Goal: Use online tool/utility: Utilize a website feature to perform a specific function

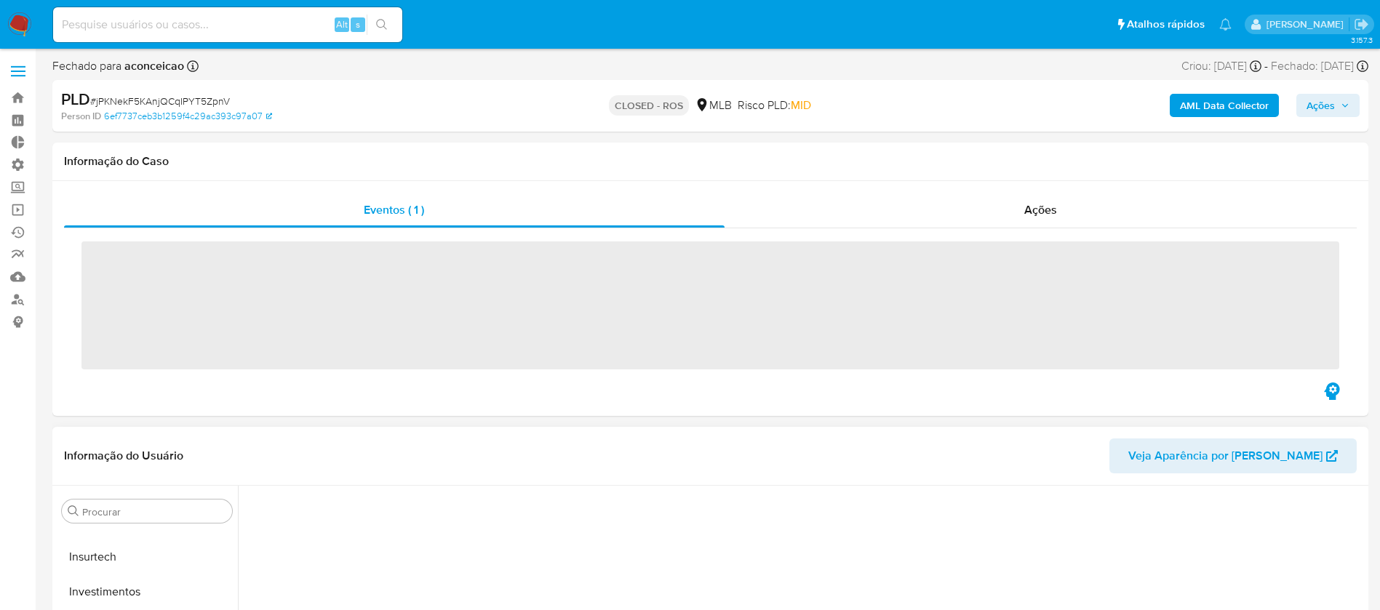
scroll to position [685, 0]
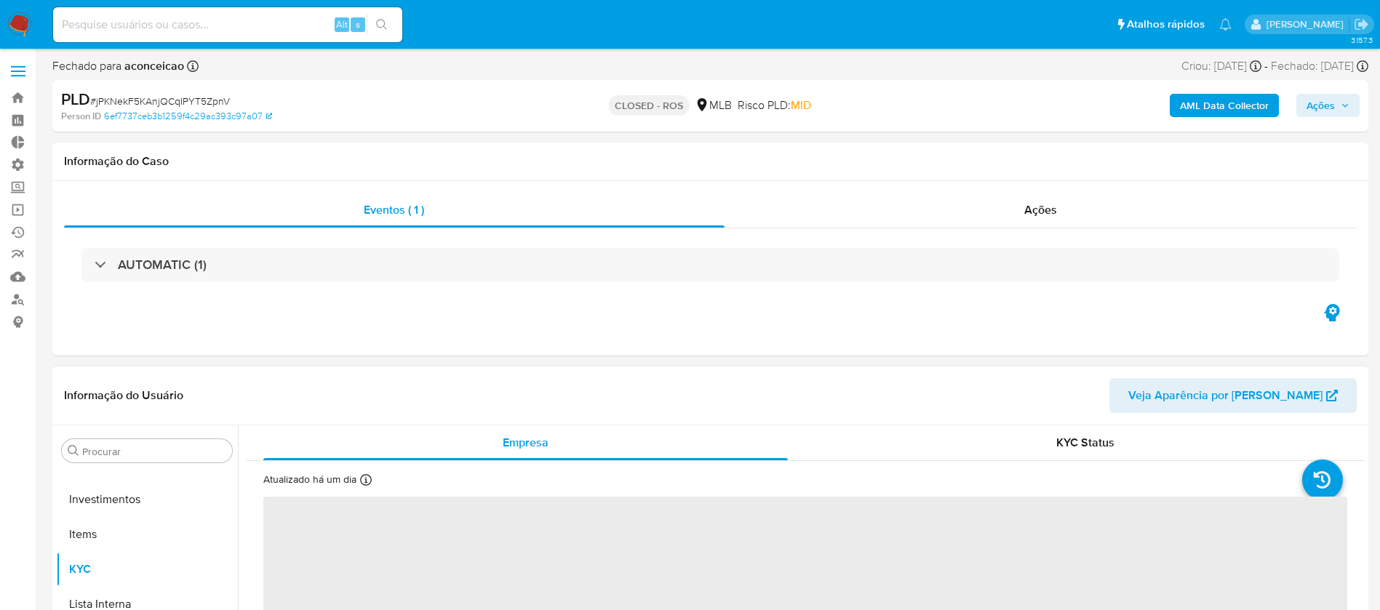
select select "10"
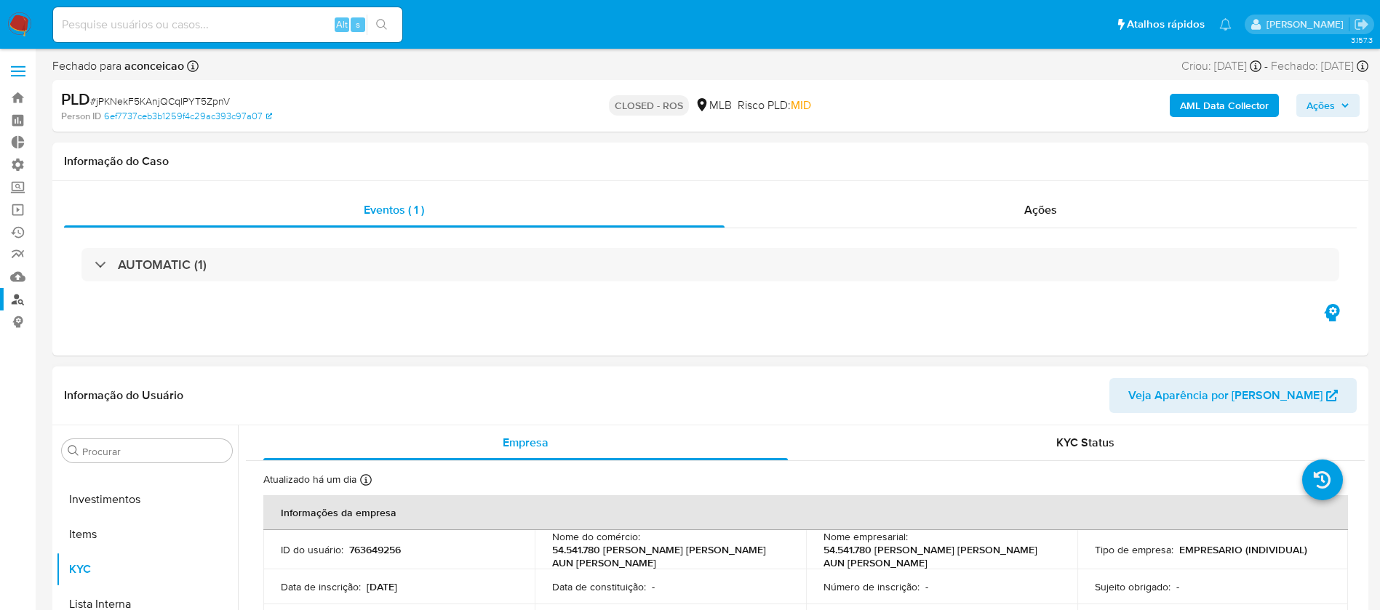
click at [18, 300] on link "Localizador de pessoas" at bounding box center [86, 299] width 173 height 23
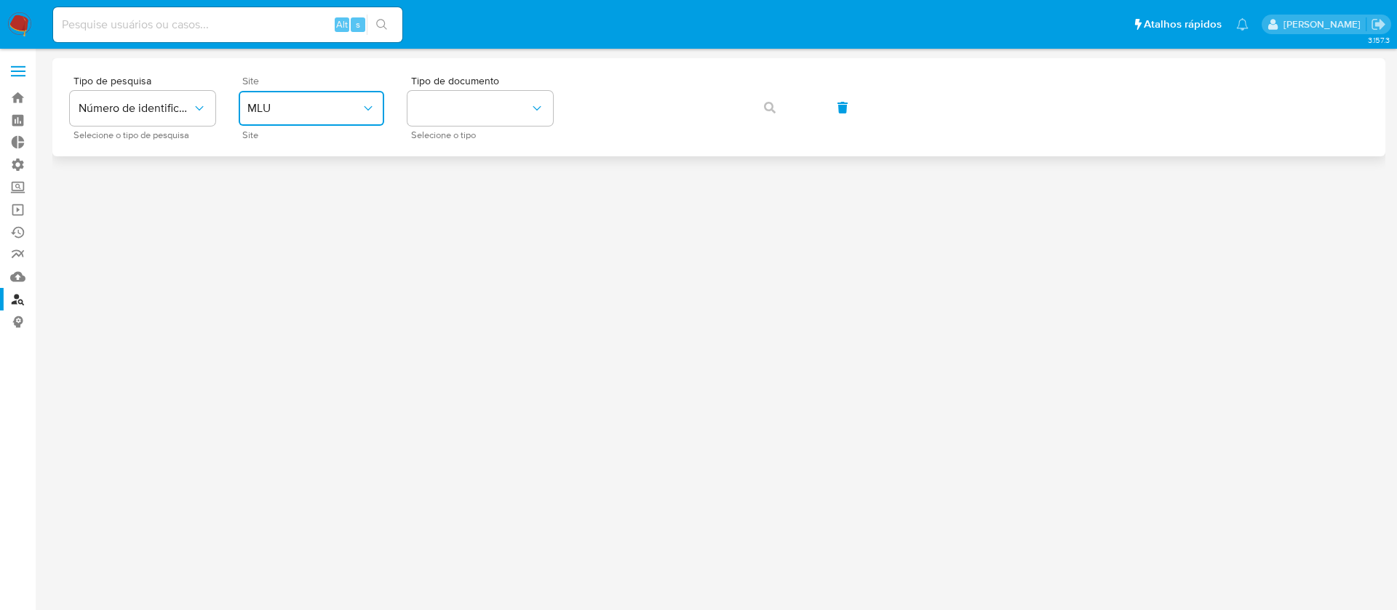
click at [362, 109] on icon "site_id" at bounding box center [368, 108] width 15 height 15
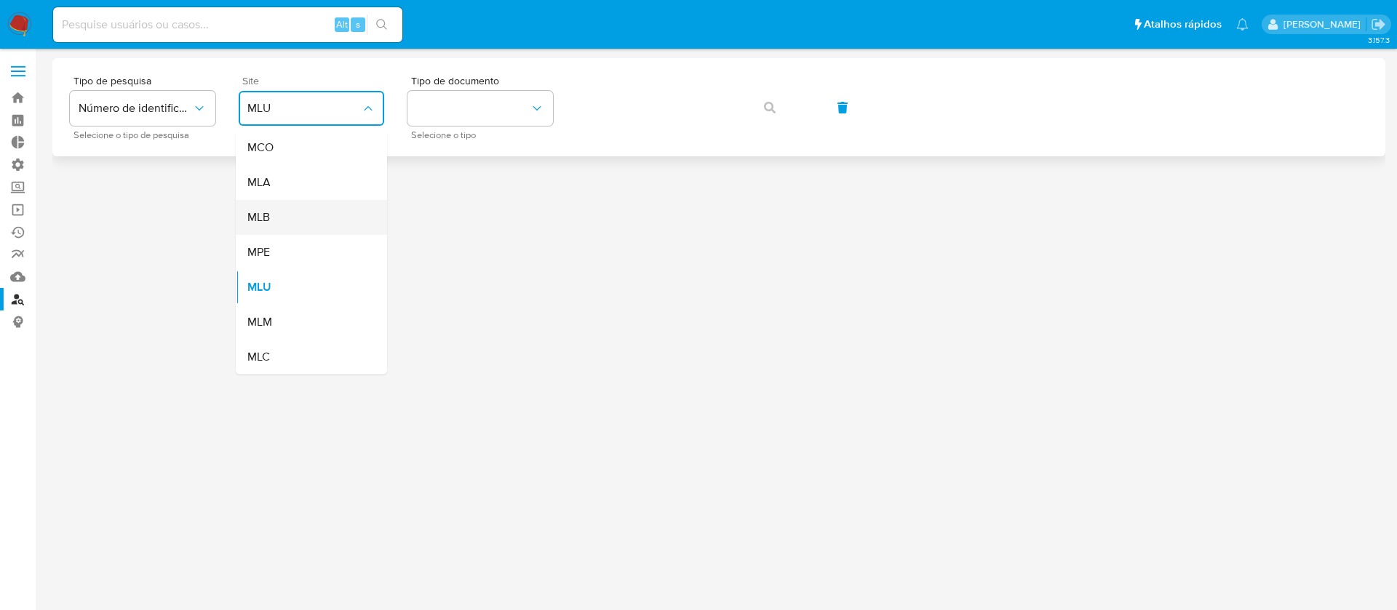
click at [296, 213] on div "MLB" at bounding box center [306, 217] width 119 height 35
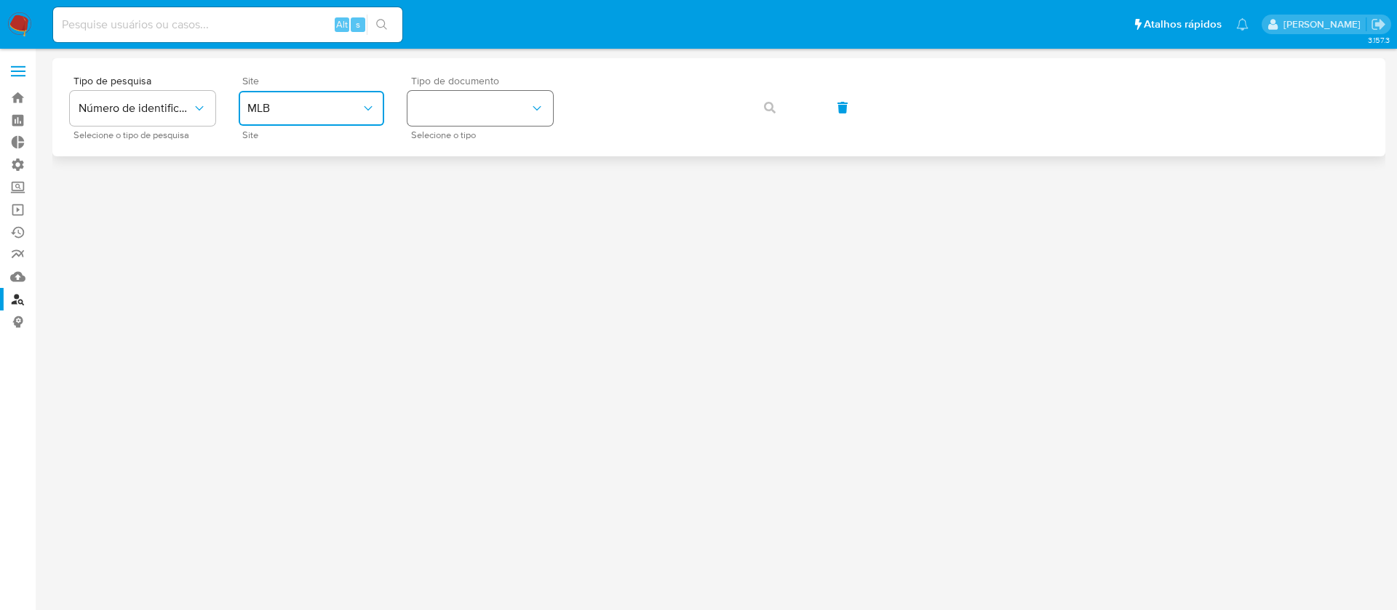
click at [550, 109] on button "identificationType" at bounding box center [479, 108] width 145 height 35
click at [484, 148] on div "CNPJ CNPJ" at bounding box center [475, 154] width 119 height 49
click at [773, 115] on span "button" at bounding box center [770, 108] width 12 height 32
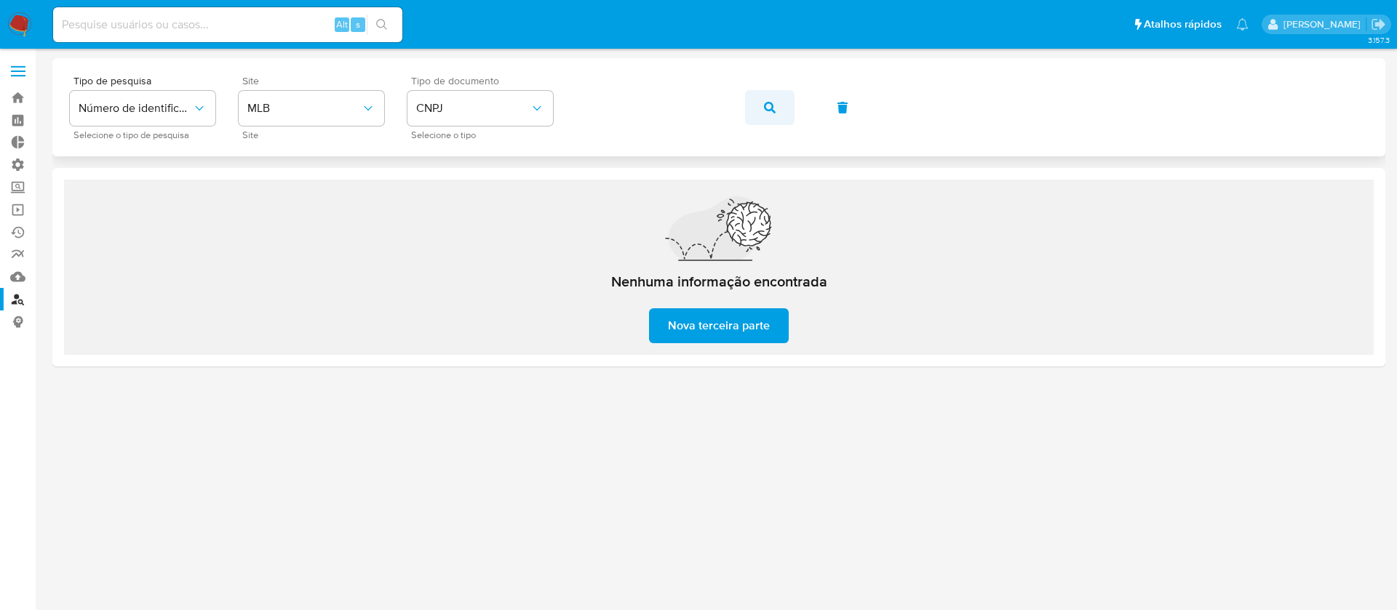
click at [769, 112] on icon "button" at bounding box center [770, 108] width 12 height 12
